Goal: Check status: Check status

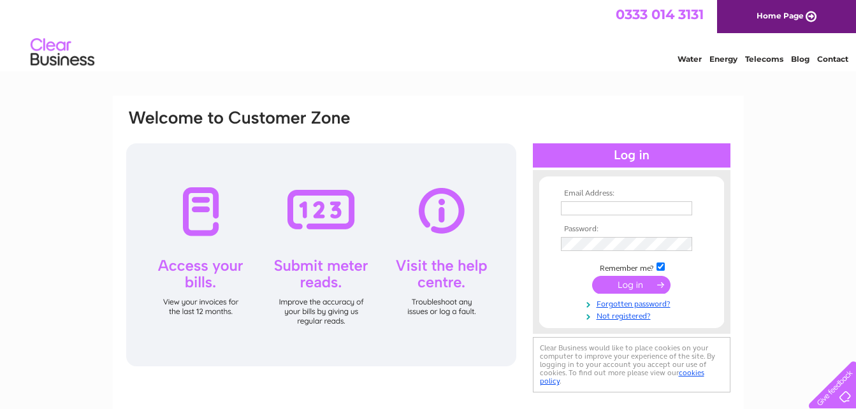
click at [650, 211] on input "text" at bounding box center [626, 208] width 131 height 14
type input "angelactolley@aol.com"
click at [641, 288] on input "submit" at bounding box center [631, 285] width 78 height 18
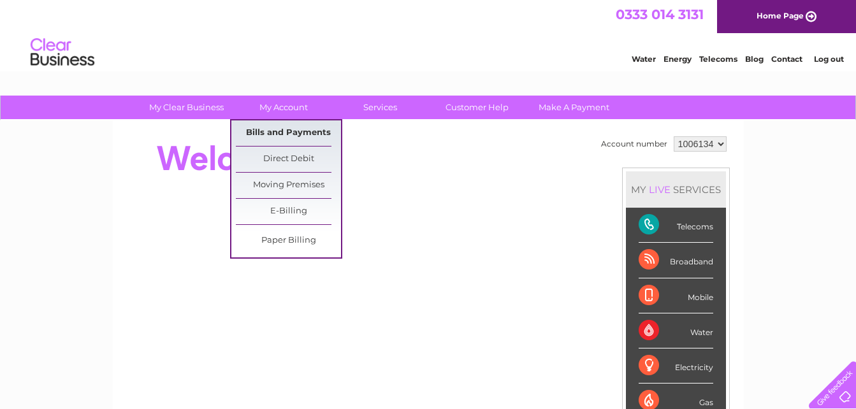
click at [293, 131] on link "Bills and Payments" at bounding box center [288, 132] width 105 height 25
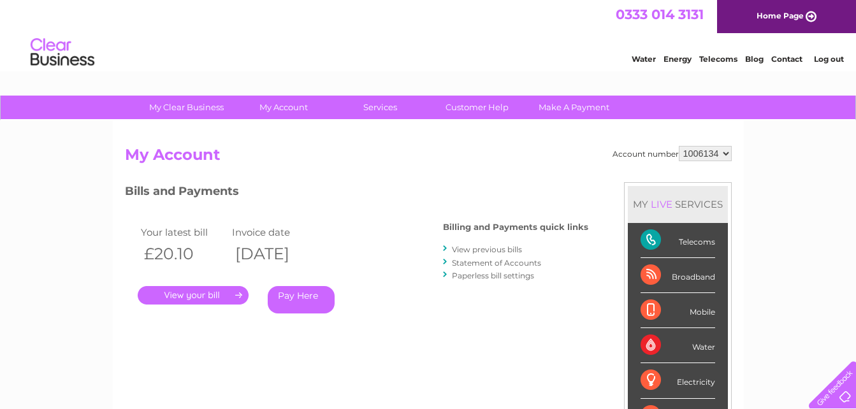
click at [210, 295] on link "." at bounding box center [193, 295] width 111 height 18
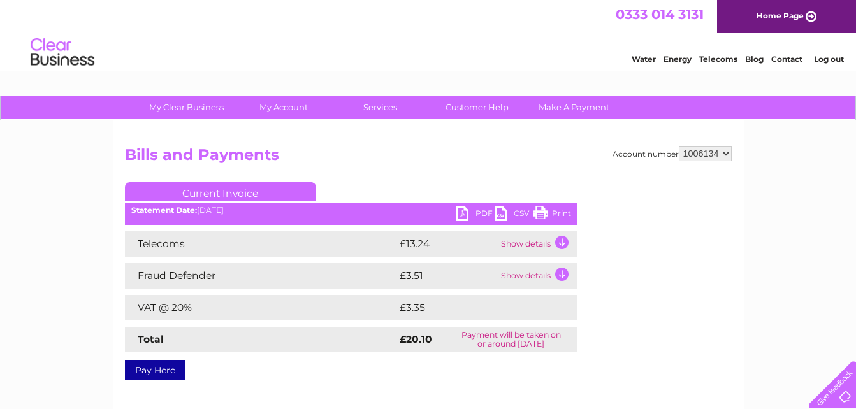
click at [483, 213] on link "PDF" at bounding box center [475, 215] width 38 height 18
click at [830, 59] on link "Log out" at bounding box center [829, 59] width 30 height 10
